Goal: Task Accomplishment & Management: Use online tool/utility

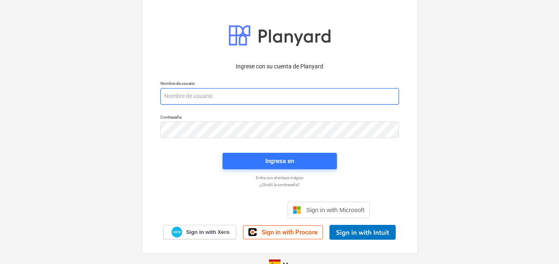
click at [198, 99] on input "email" at bounding box center [280, 96] width 239 height 16
paste input "[EMAIL_ADDRESS][DOMAIN_NAME]"
type input "[EMAIL_ADDRESS][DOMAIN_NAME]"
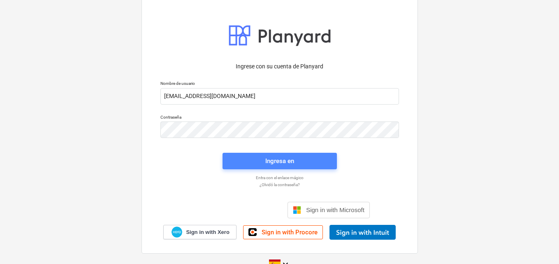
click at [278, 161] on div "Ingresa en" at bounding box center [279, 161] width 29 height 11
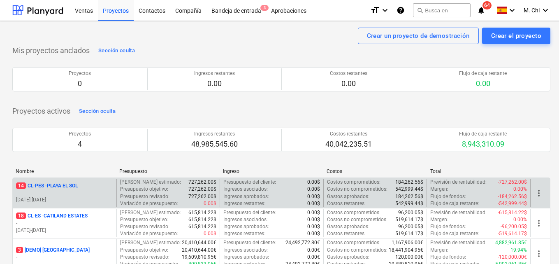
click at [63, 193] on p "-" at bounding box center [64, 192] width 97 height 7
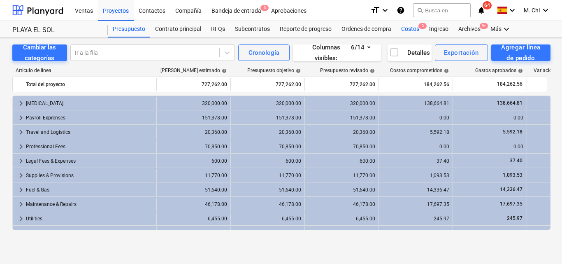
click at [412, 31] on div "Costos 3" at bounding box center [410, 29] width 28 height 16
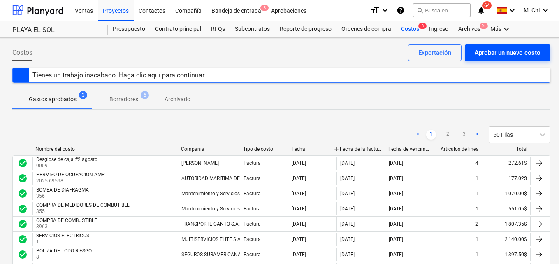
click at [499, 51] on div "Aprobar un nuevo costo" at bounding box center [508, 52] width 66 height 11
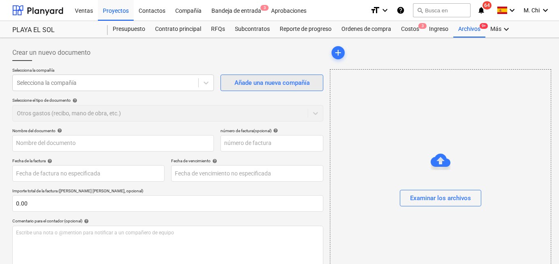
click at [283, 86] on div "Añade una nueva compañía" at bounding box center [272, 82] width 75 height 11
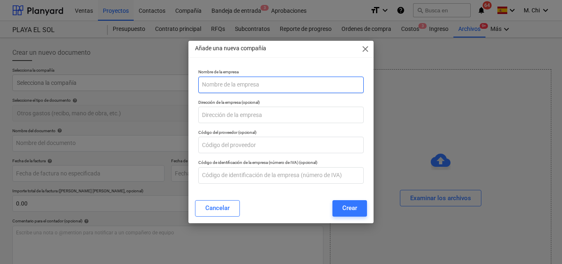
click at [257, 86] on input "text" at bounding box center [280, 85] width 165 height 16
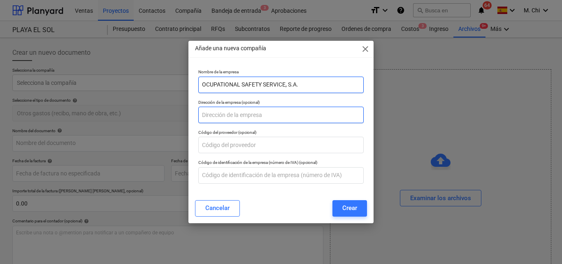
type input "OCUPATIONAL SAFETY SERVICE, S.A."
click at [228, 115] on input "text" at bounding box center [280, 115] width 165 height 16
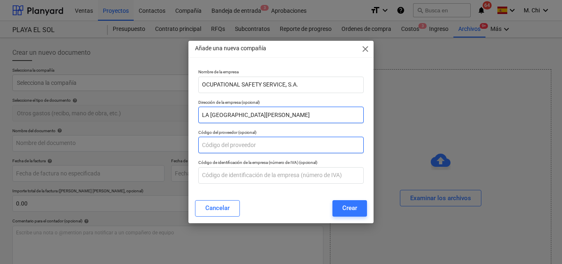
type input "LA [GEOGRAPHIC_DATA][PERSON_NAME]"
click at [226, 147] on input "text" at bounding box center [280, 145] width 165 height 16
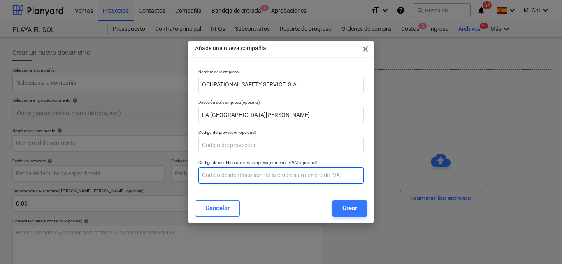
click at [226, 181] on input "text" at bounding box center [280, 175] width 165 height 16
type input "155617763-2-2015 DV-31"
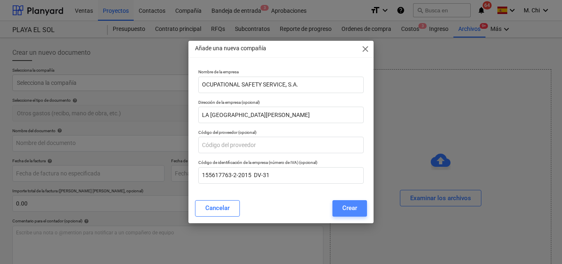
click at [349, 208] on div "Crear" at bounding box center [349, 207] width 15 height 11
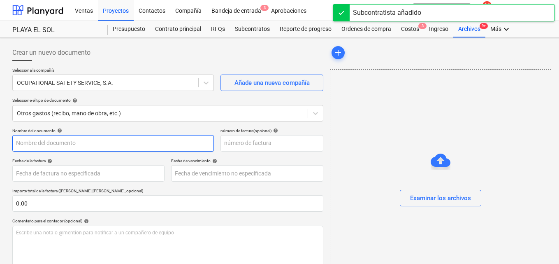
click at [39, 143] on input "text" at bounding box center [113, 143] width 202 height 16
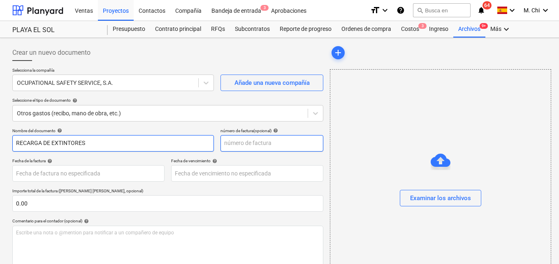
type input "RECARGA DE EXTINTORES"
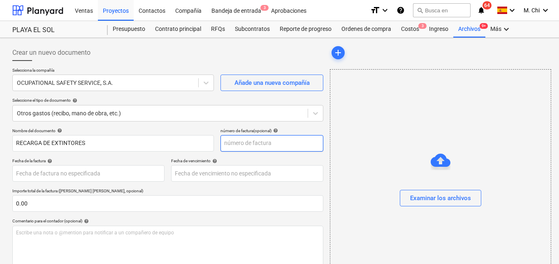
click at [254, 141] on input "text" at bounding box center [272, 143] width 103 height 16
type input "8"
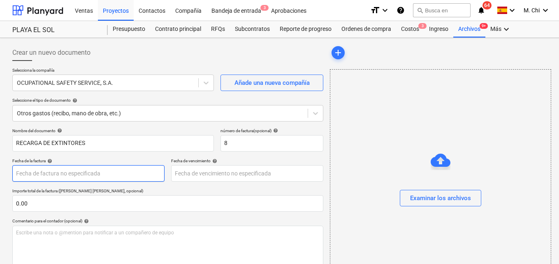
click at [46, 174] on body "Ventas Proyectos Contactos Compañía Bandeja de entrada 3 Aprobaciones format_si…" at bounding box center [279, 132] width 559 height 264
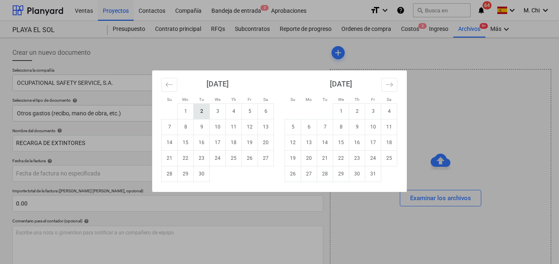
click at [205, 110] on td "2" at bounding box center [202, 111] width 16 height 16
type input "[DATE]"
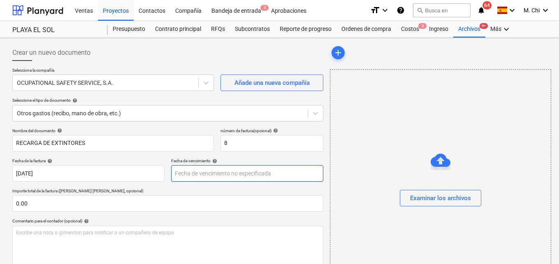
click at [192, 175] on body "Ventas Proyectos Contactos Compañía Bandeja de entrada 3 Aprobaciones format_si…" at bounding box center [279, 132] width 559 height 264
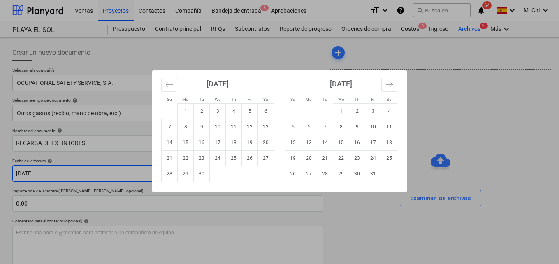
drag, startPoint x: 202, startPoint y: 112, endPoint x: 120, endPoint y: 181, distance: 107.8
click at [203, 113] on td "2" at bounding box center [202, 111] width 16 height 16
type input "[DATE]"
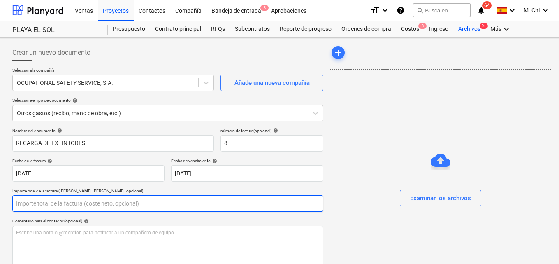
click at [32, 205] on input "text" at bounding box center [167, 203] width 311 height 16
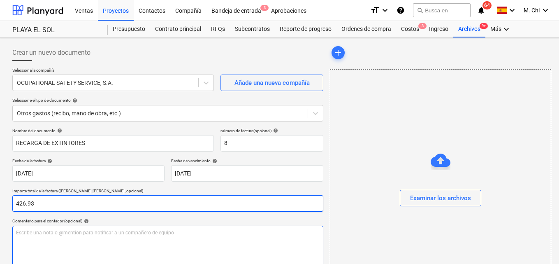
type input "426.93"
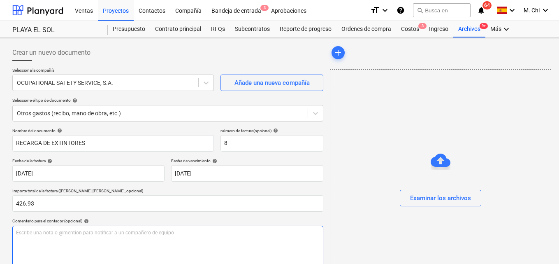
click at [57, 233] on p "Escribe una nota o @mention para notificar a un compañero de equipo ﻿" at bounding box center [168, 232] width 304 height 7
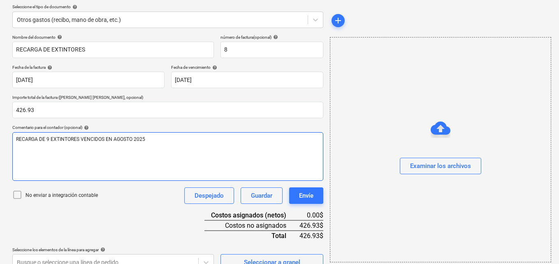
scroll to position [107, 0]
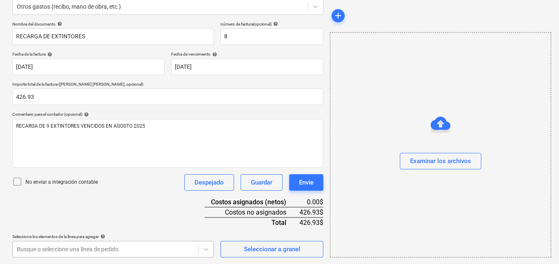
click at [87, 157] on body "Ventas Proyectos Contactos Compañía Bandeja de entrada 3 Aprobaciones format_si…" at bounding box center [279, 25] width 559 height 264
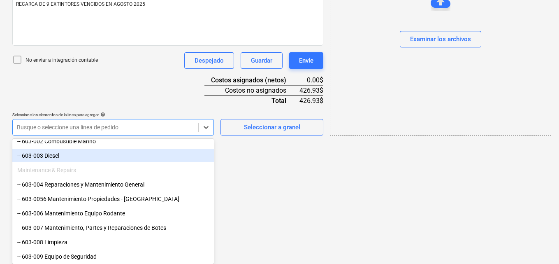
scroll to position [370, 0]
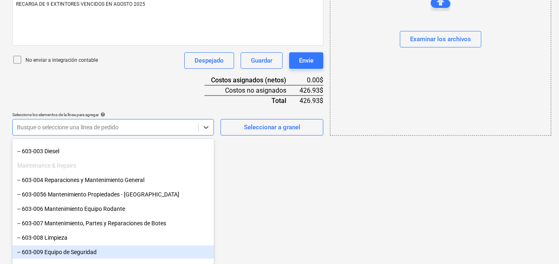
click at [68, 254] on div "-- 603-009 Equipo de Seguridad" at bounding box center [113, 251] width 202 height 13
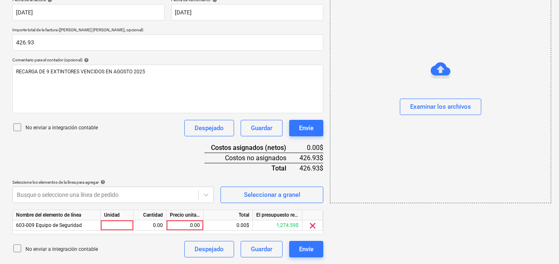
scroll to position [161, 0]
click at [447, 105] on div "Examinar los archivos" at bounding box center [440, 107] width 61 height 11
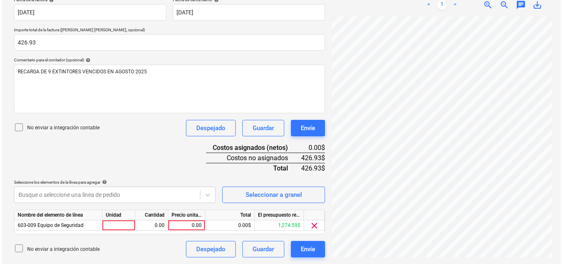
scroll to position [91, 0]
click at [125, 223] on div at bounding box center [117, 225] width 33 height 10
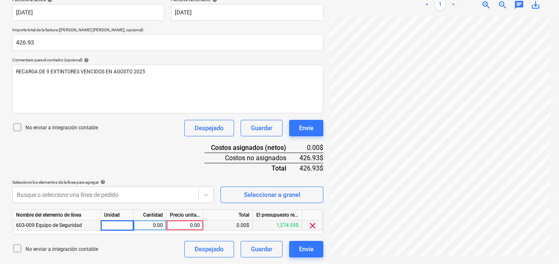
type input "1"
click at [150, 223] on div "0.00" at bounding box center [150, 225] width 26 height 10
type input "1"
click at [178, 223] on div "0.00" at bounding box center [185, 225] width 30 height 10
type input "426.93"
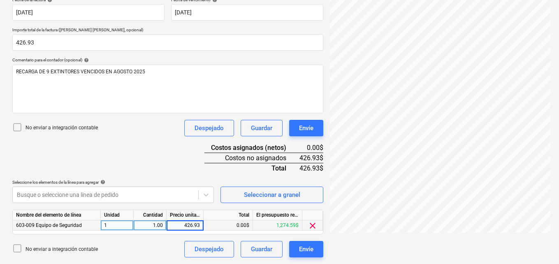
click at [426, 247] on div "adjunto-246.pdf clear add sort < 1 > zoom_in zoom_out chat 0 save_alt" at bounding box center [440, 70] width 227 height 380
click at [309, 250] on div "Envíe" at bounding box center [306, 249] width 14 height 11
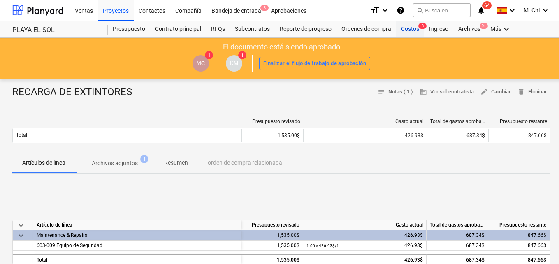
click at [405, 26] on div "Costos 3" at bounding box center [410, 29] width 28 height 16
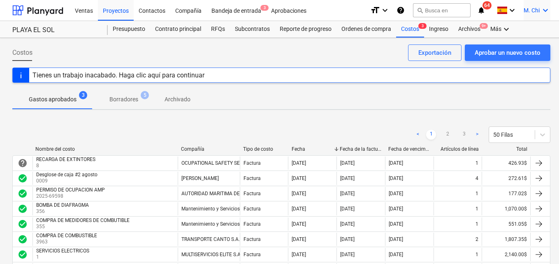
click at [546, 10] on icon "keyboard_arrow_down" at bounding box center [546, 10] width 10 height 10
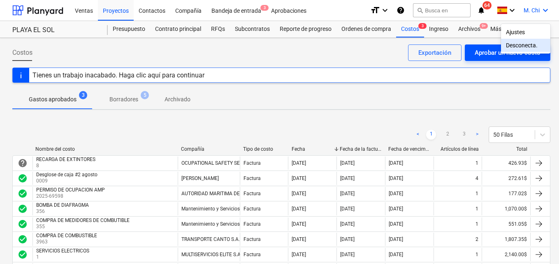
click at [528, 47] on div "Desconecta." at bounding box center [525, 45] width 49 height 13
